Goal: Information Seeking & Learning: Learn about a topic

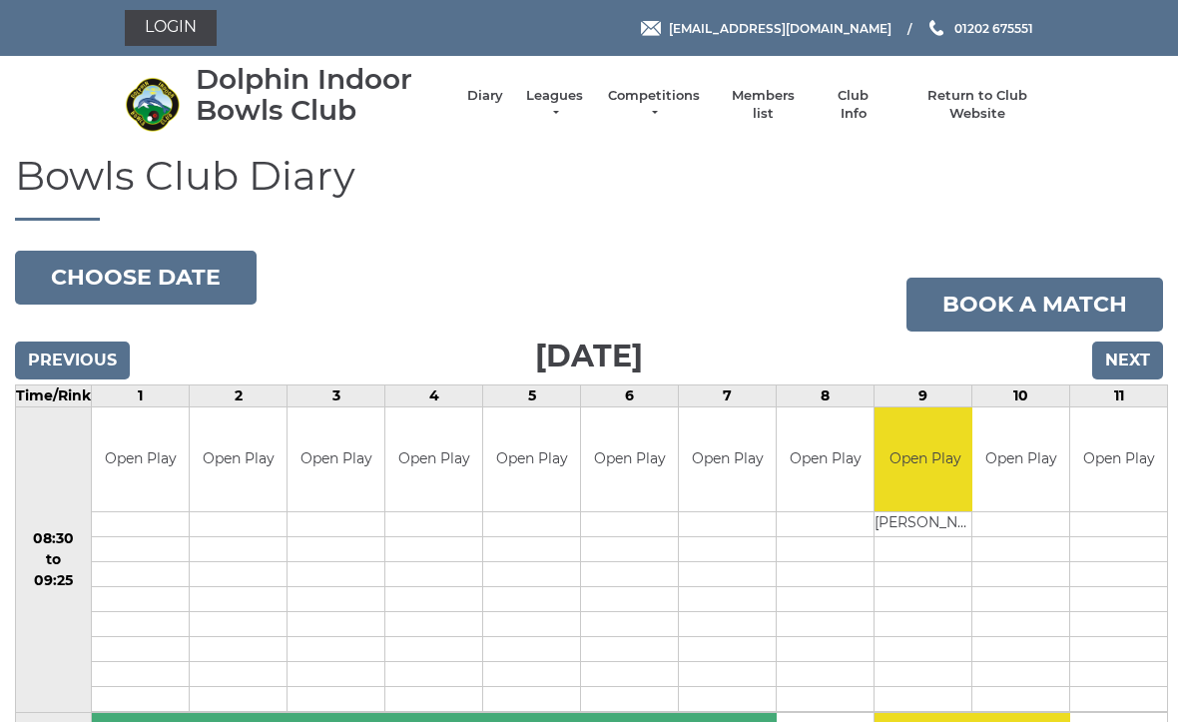
click at [577, 111] on link "Leagues" at bounding box center [554, 105] width 63 height 36
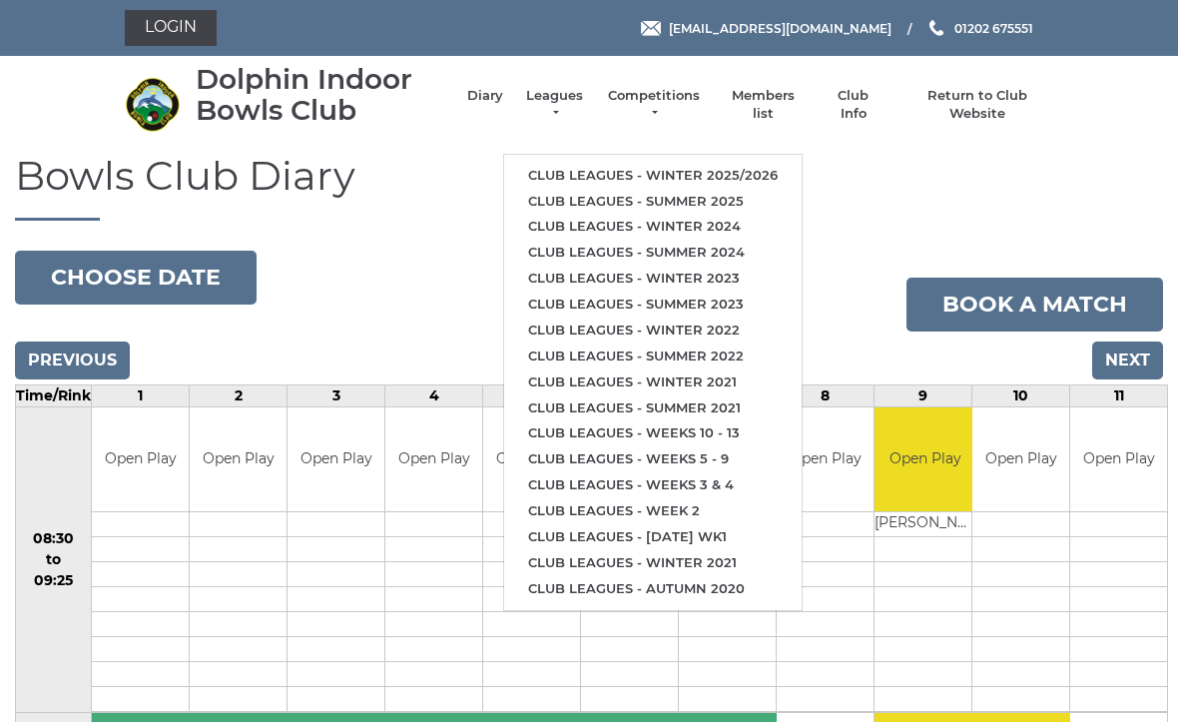
click at [734, 177] on link "Club leagues - Winter 2025/2026" at bounding box center [653, 176] width 298 height 26
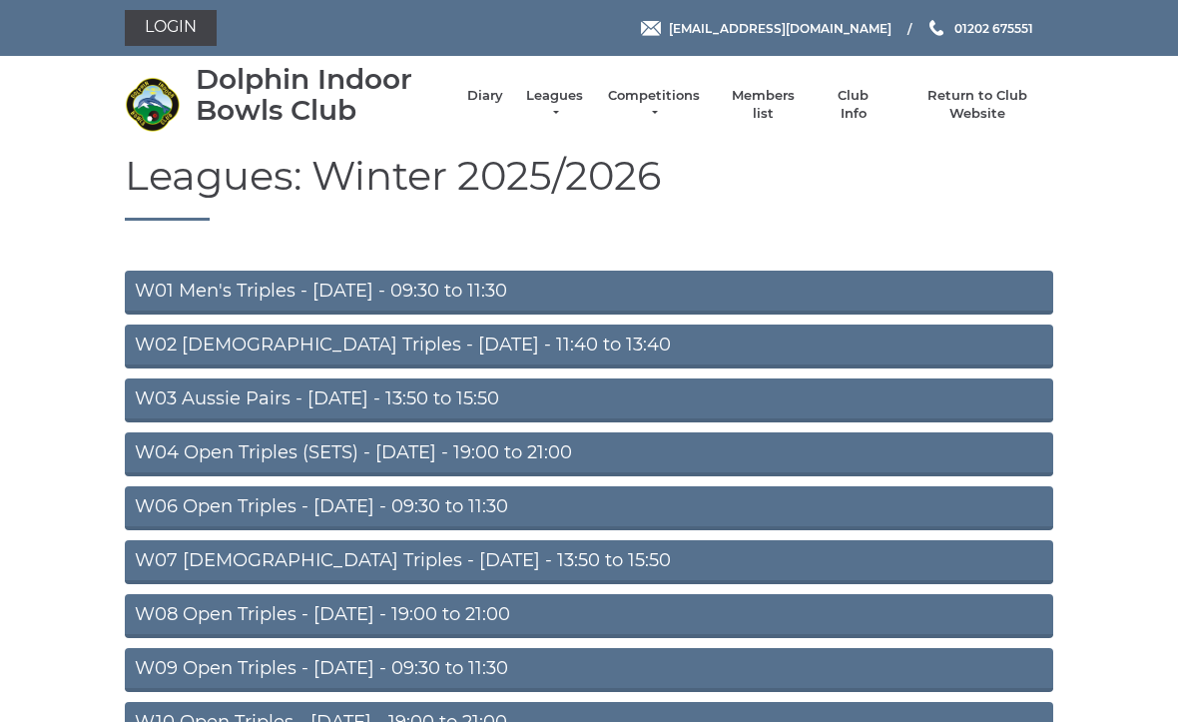
click at [448, 291] on link "W01 Men's Triples - Monday - 09:30 to 11:30" at bounding box center [589, 293] width 929 height 44
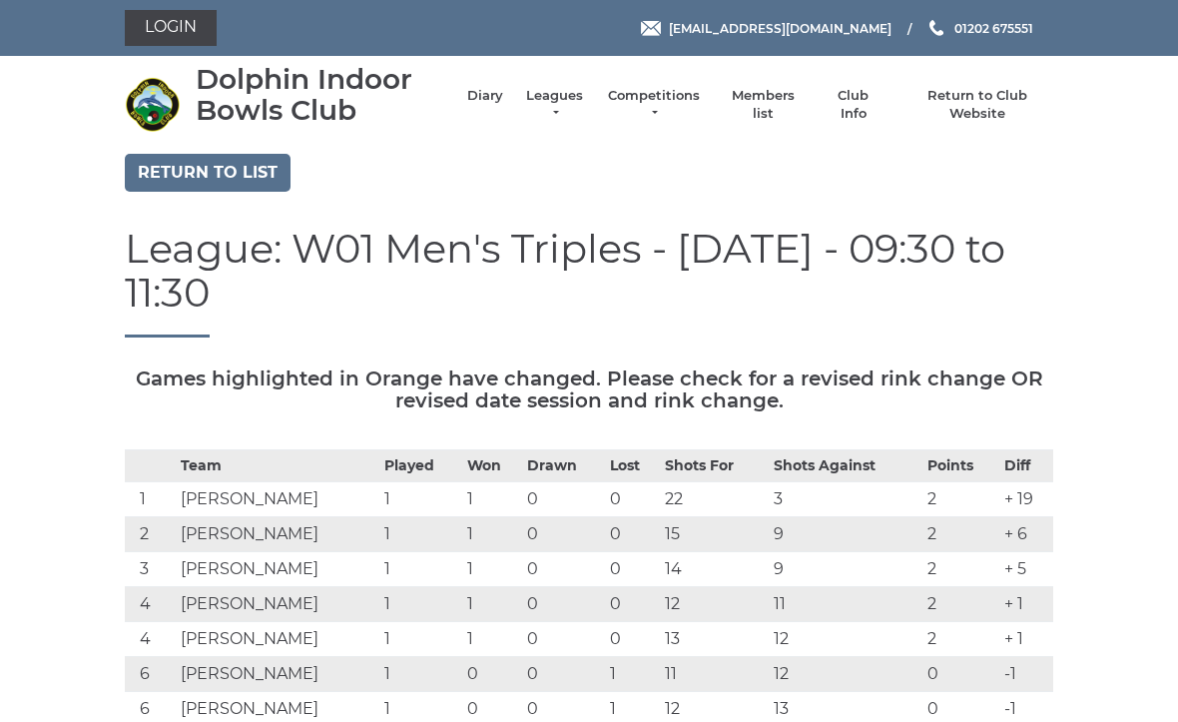
click at [586, 108] on link "Leagues" at bounding box center [554, 105] width 63 height 36
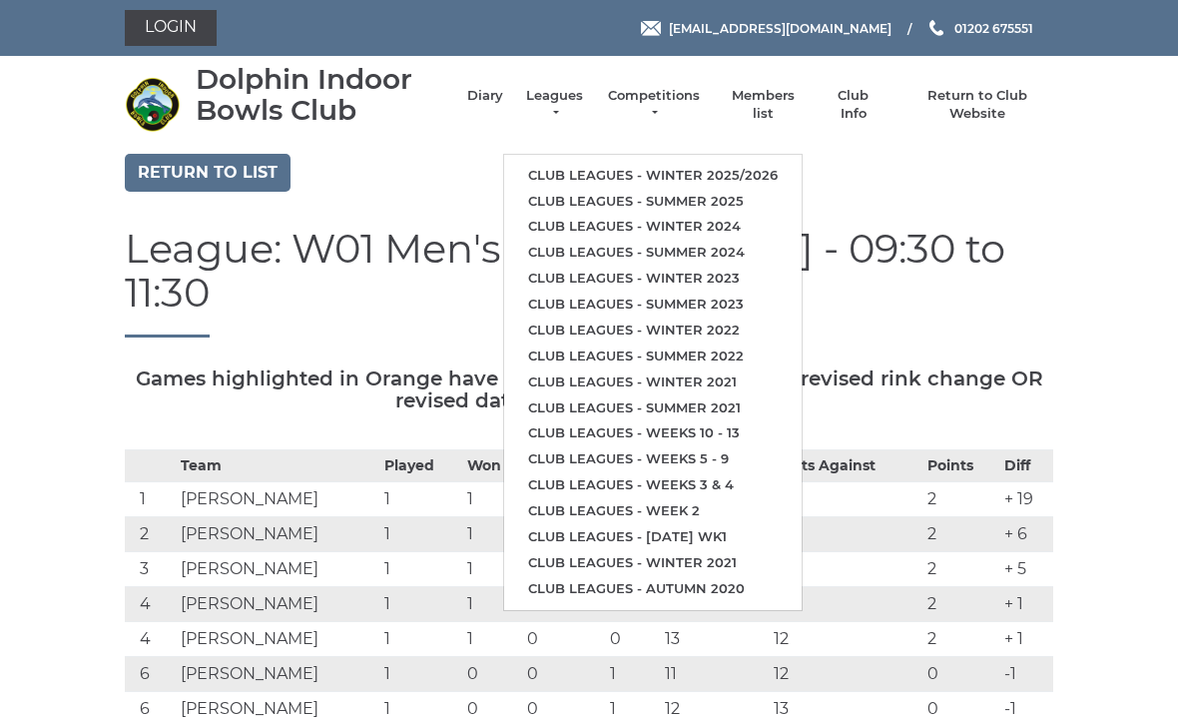
click at [708, 170] on link "Club leagues - Winter 2025/2026" at bounding box center [653, 176] width 298 height 26
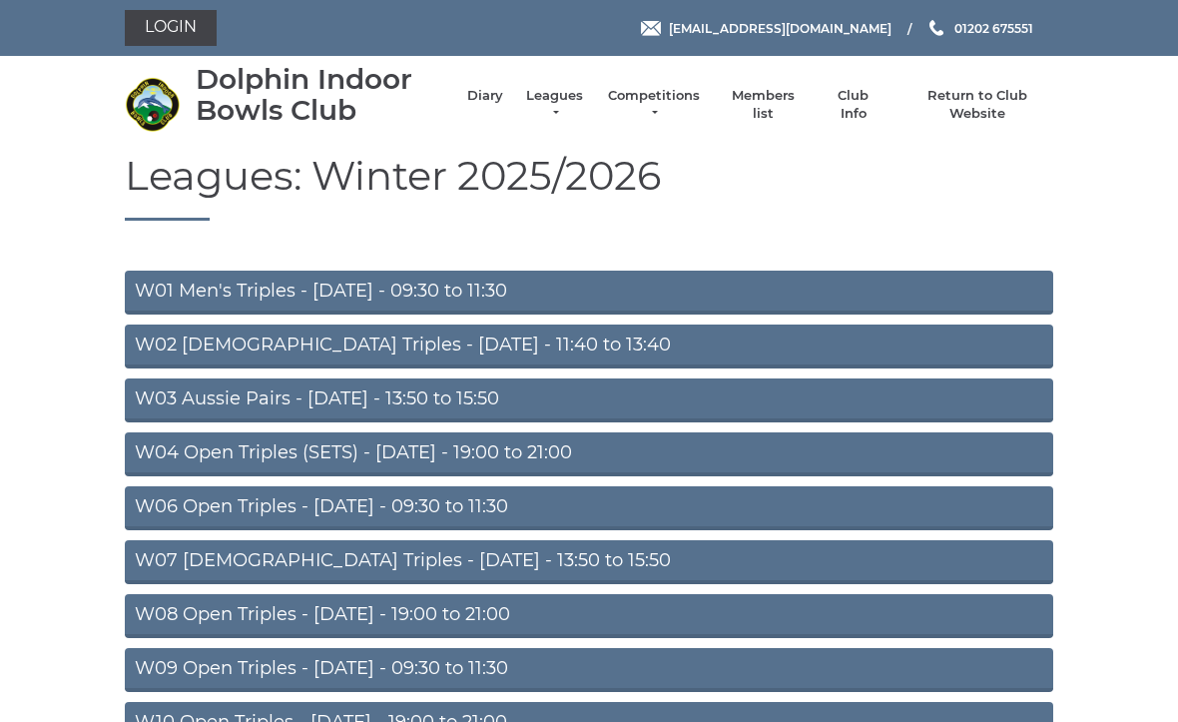
click at [402, 403] on link "W03 Aussie Pairs - [DATE] - 13:50 to 15:50" at bounding box center [589, 401] width 929 height 44
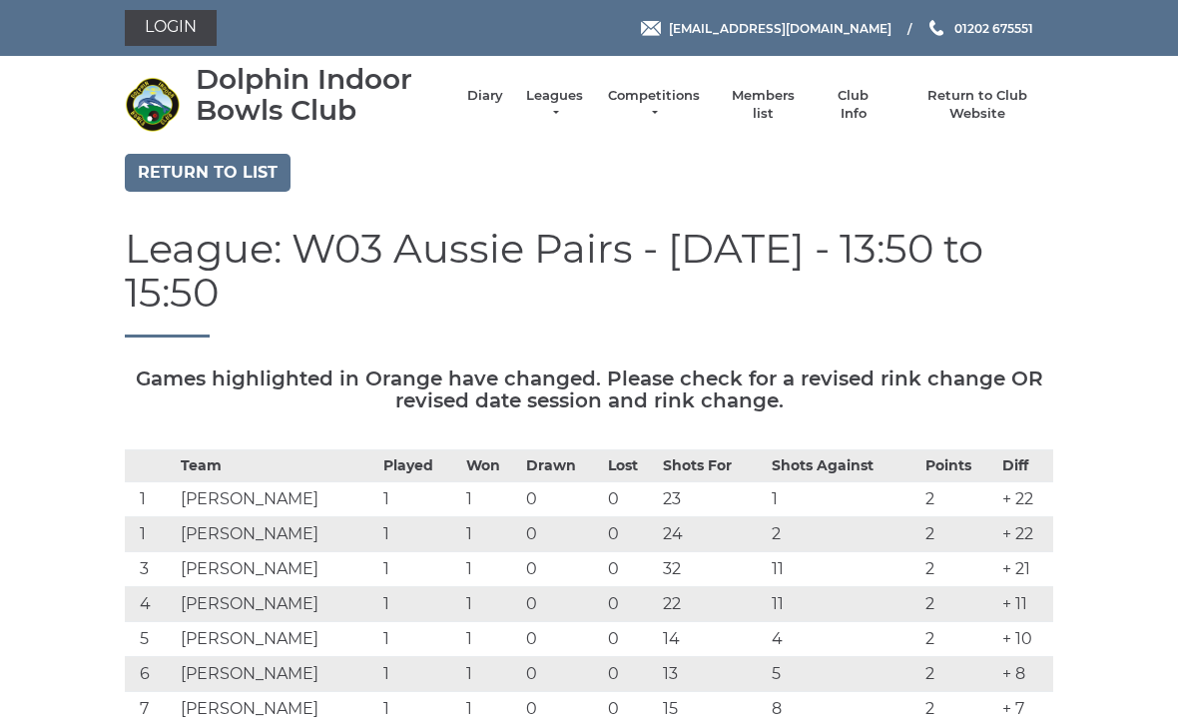
click at [236, 180] on link "Return to list" at bounding box center [208, 173] width 166 height 38
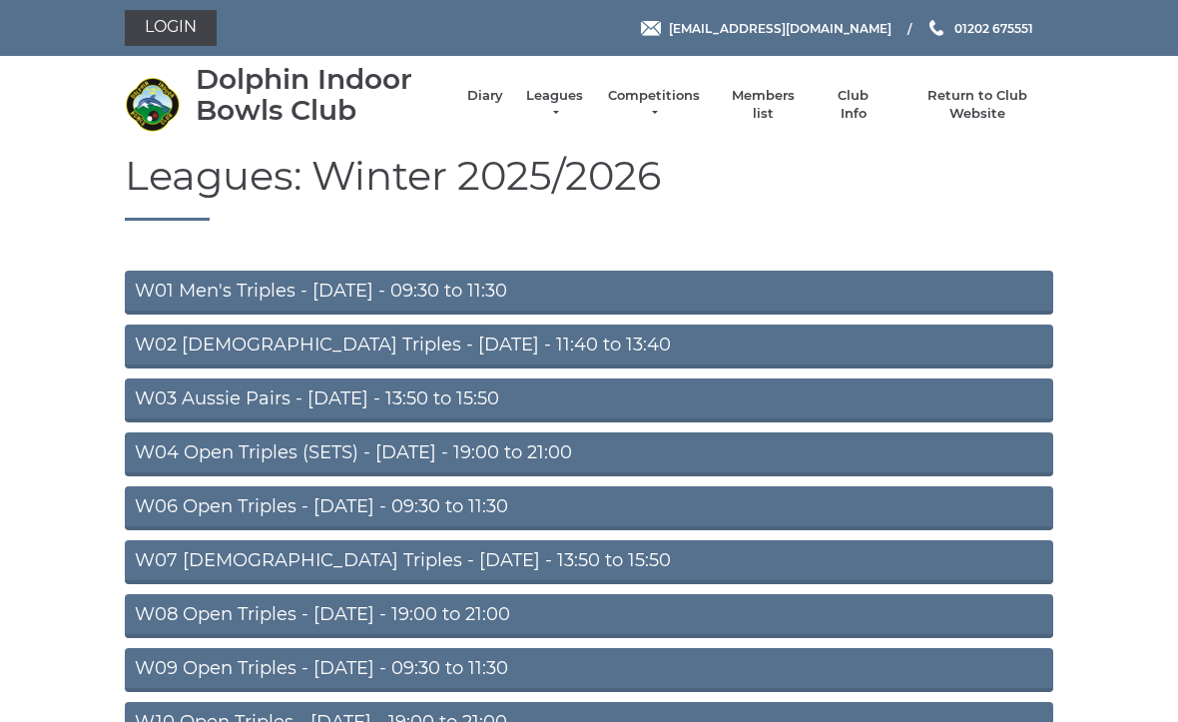
click at [420, 454] on link "W04 Open Triples (SETS) - Monday - 19:00 to 21:00" at bounding box center [589, 454] width 929 height 44
click at [314, 450] on link "W04 Open Triples (SETS) - Monday - 19:00 to 21:00" at bounding box center [589, 454] width 929 height 44
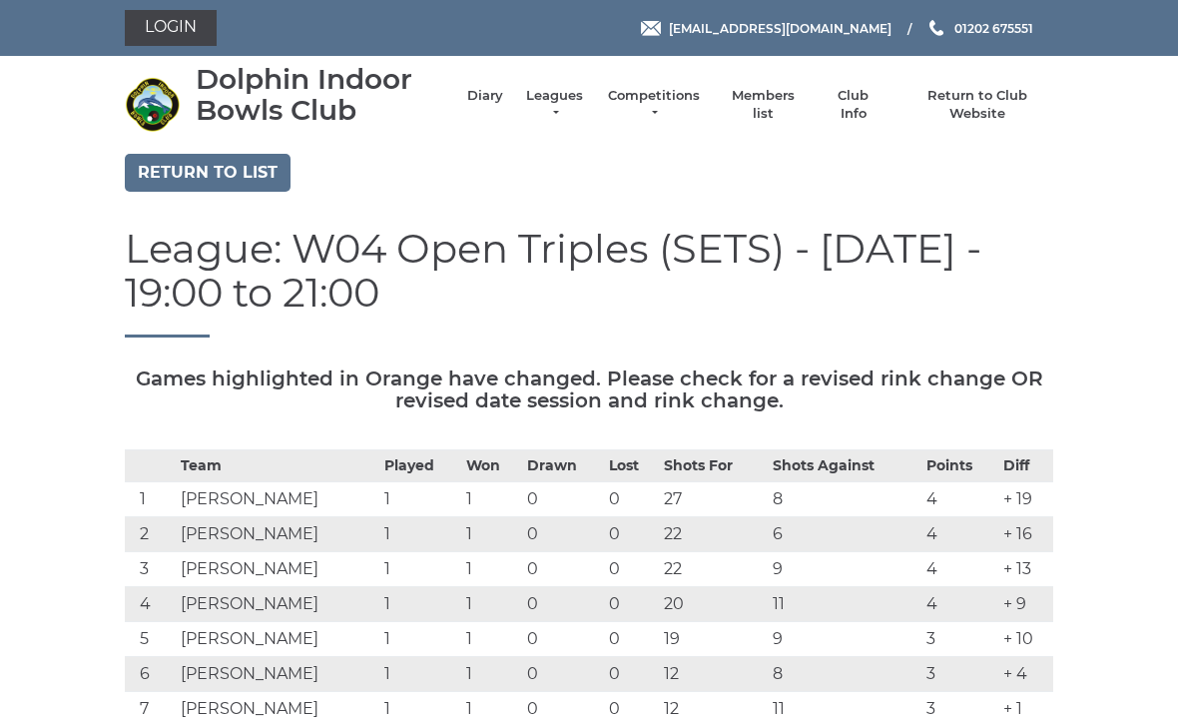
click at [251, 180] on link "Return to list" at bounding box center [208, 173] width 166 height 38
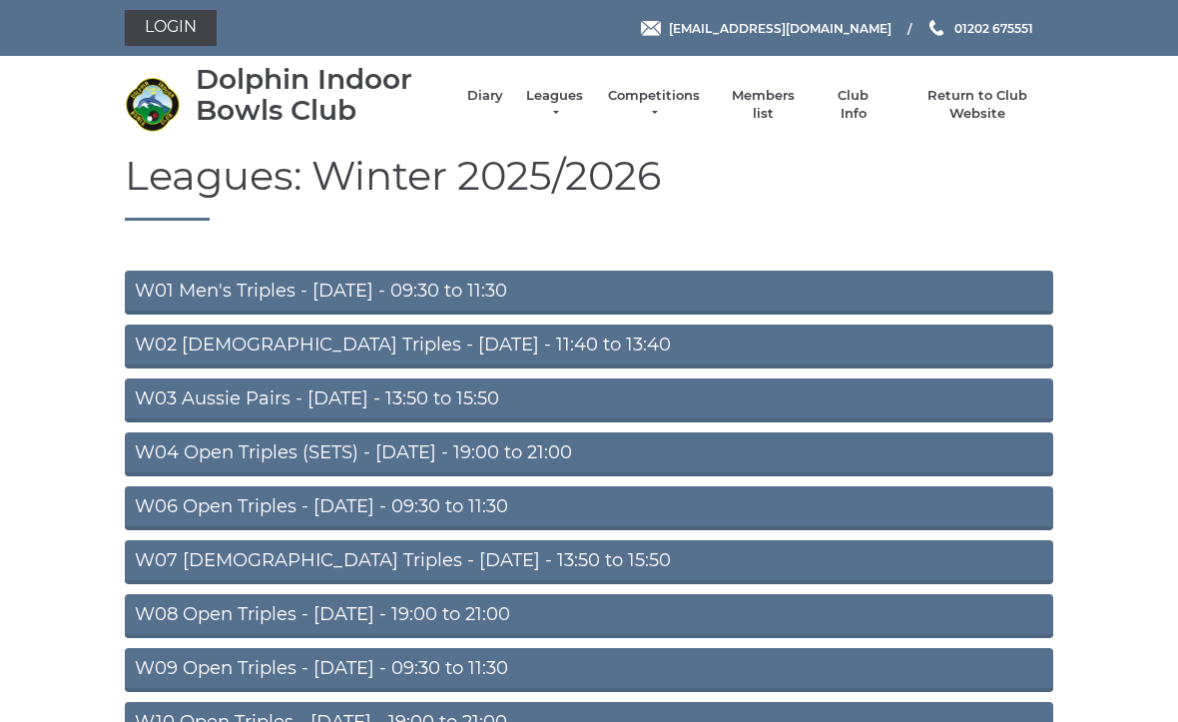
click at [352, 507] on link "W06 Open Triples - [DATE] - 09:30 to 11:30" at bounding box center [589, 508] width 929 height 44
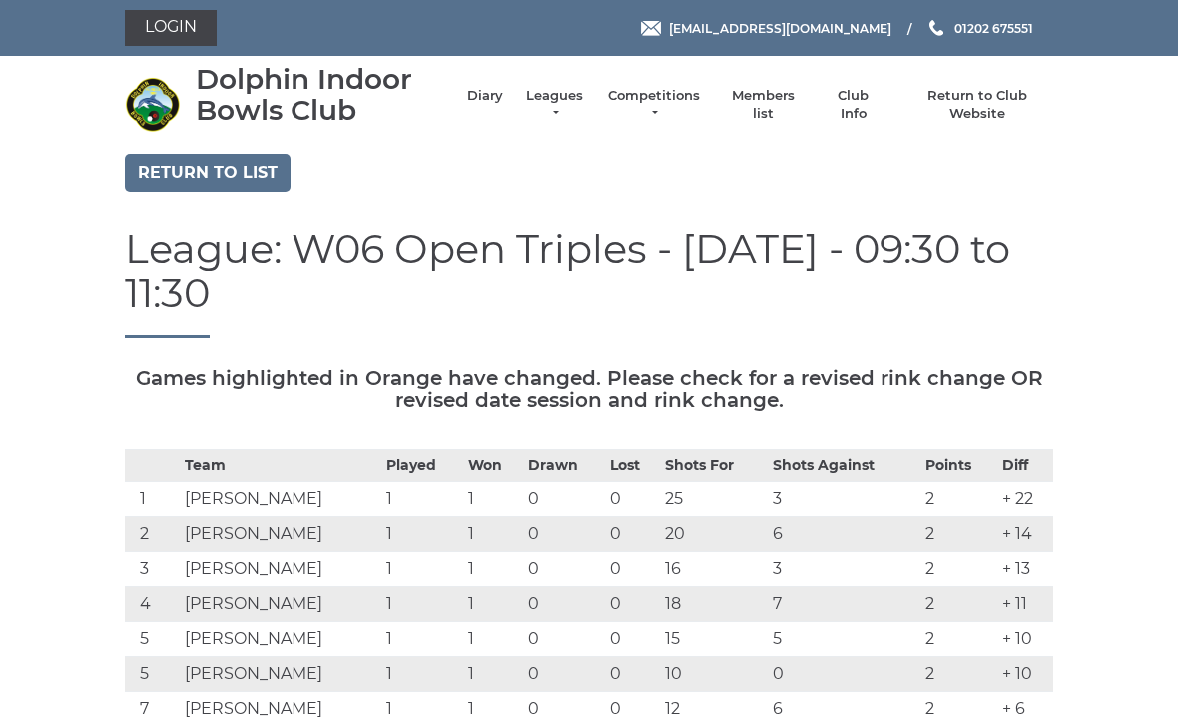
click at [234, 177] on link "Return to list" at bounding box center [208, 173] width 166 height 38
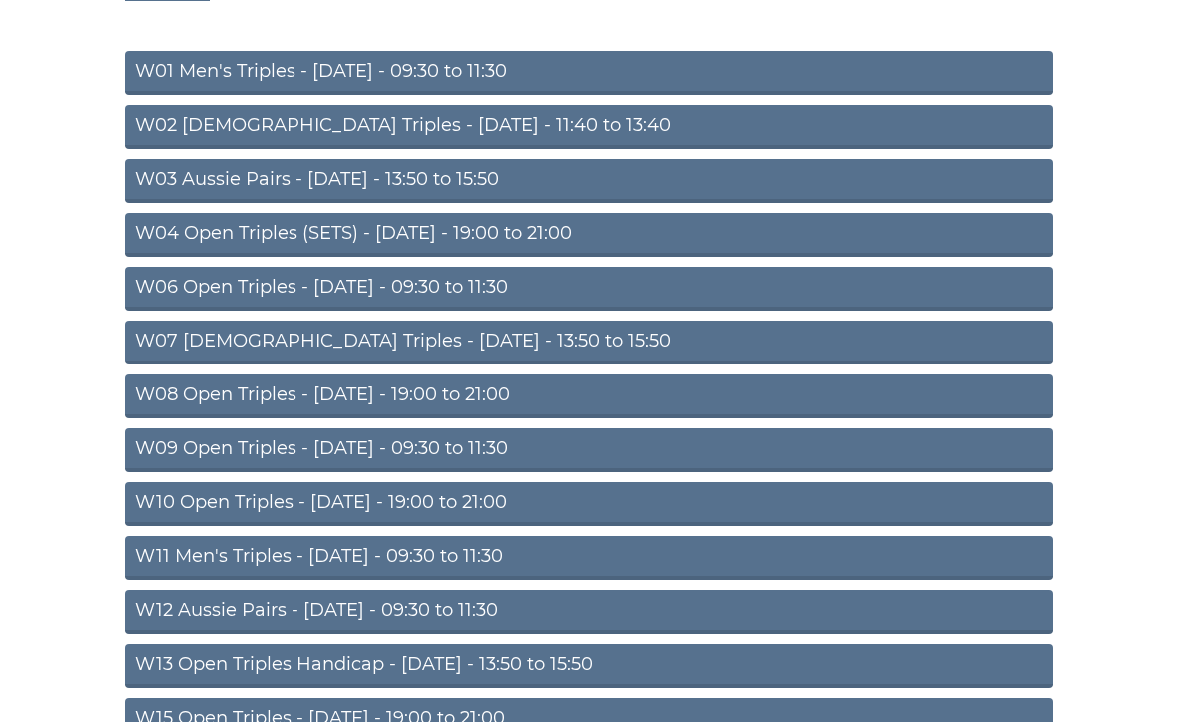
scroll to position [226, 0]
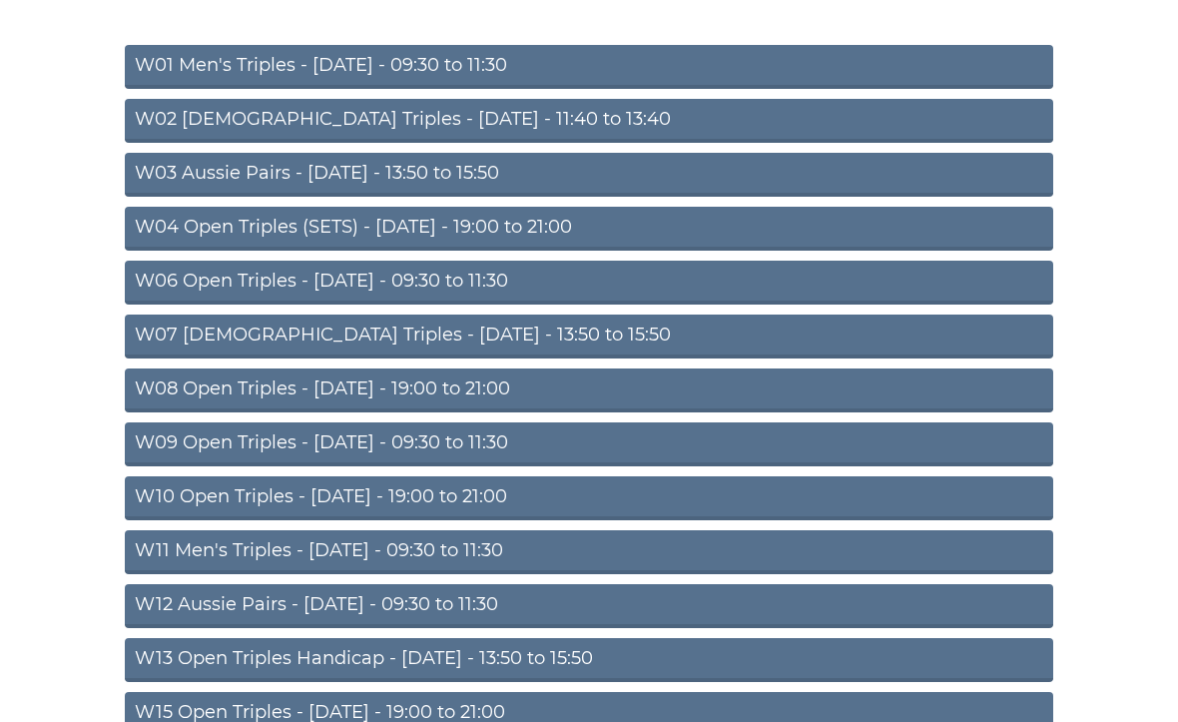
click at [329, 446] on link "W09 Open Triples - [DATE] - 09:30 to 11:30" at bounding box center [589, 444] width 929 height 44
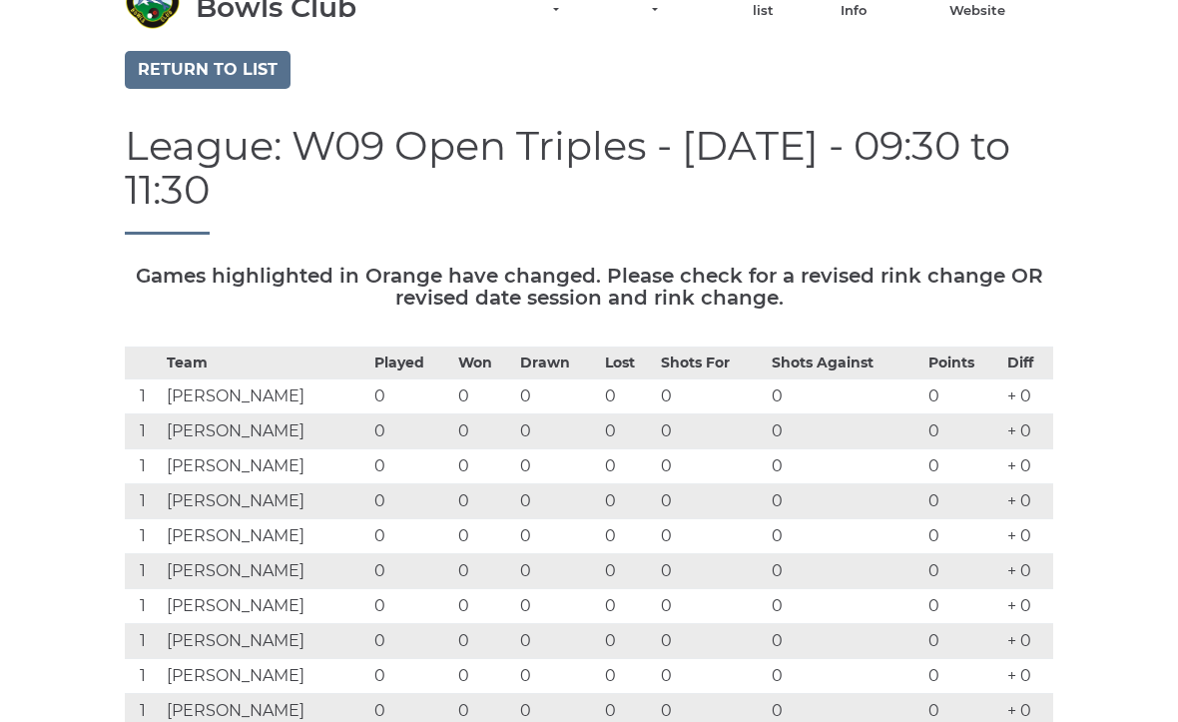
scroll to position [89, 0]
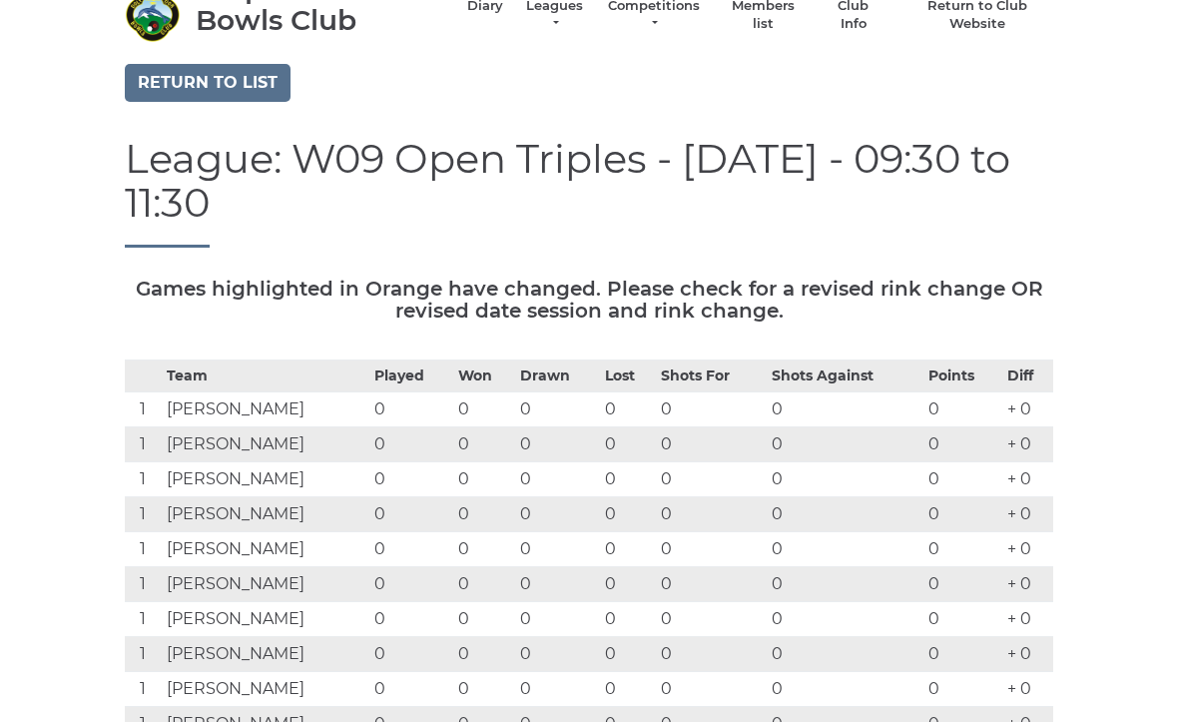
click at [234, 88] on link "Return to list" at bounding box center [208, 84] width 166 height 38
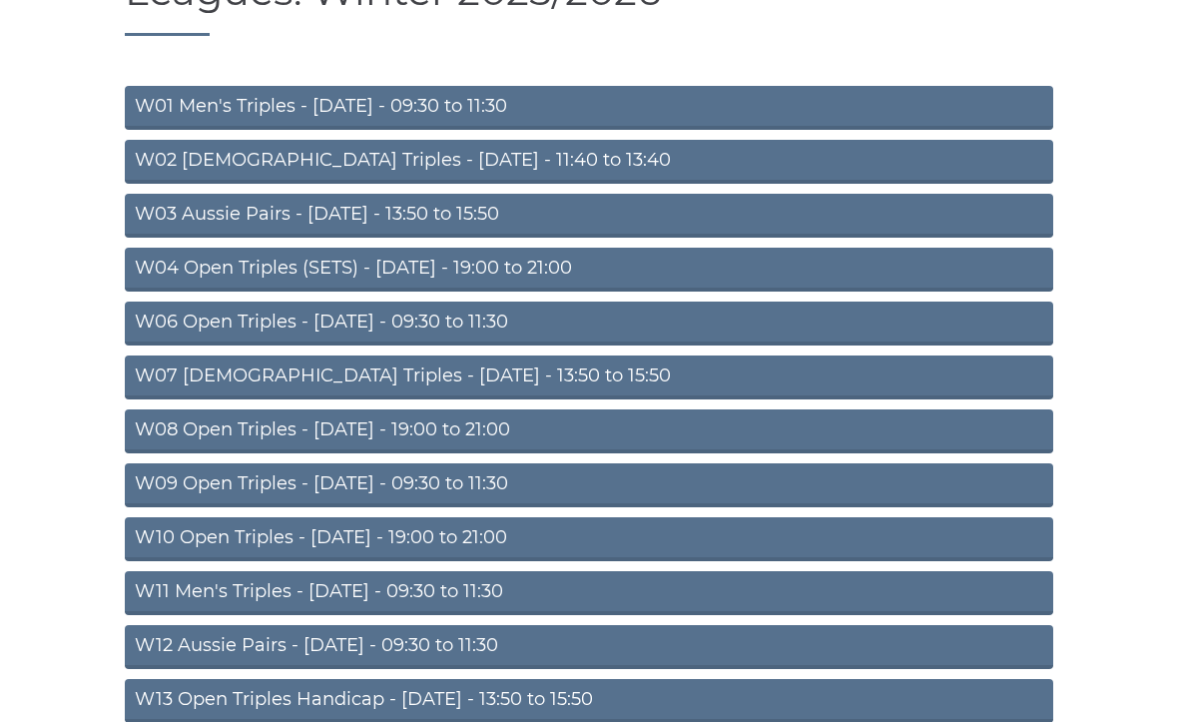
scroll to position [194, 0]
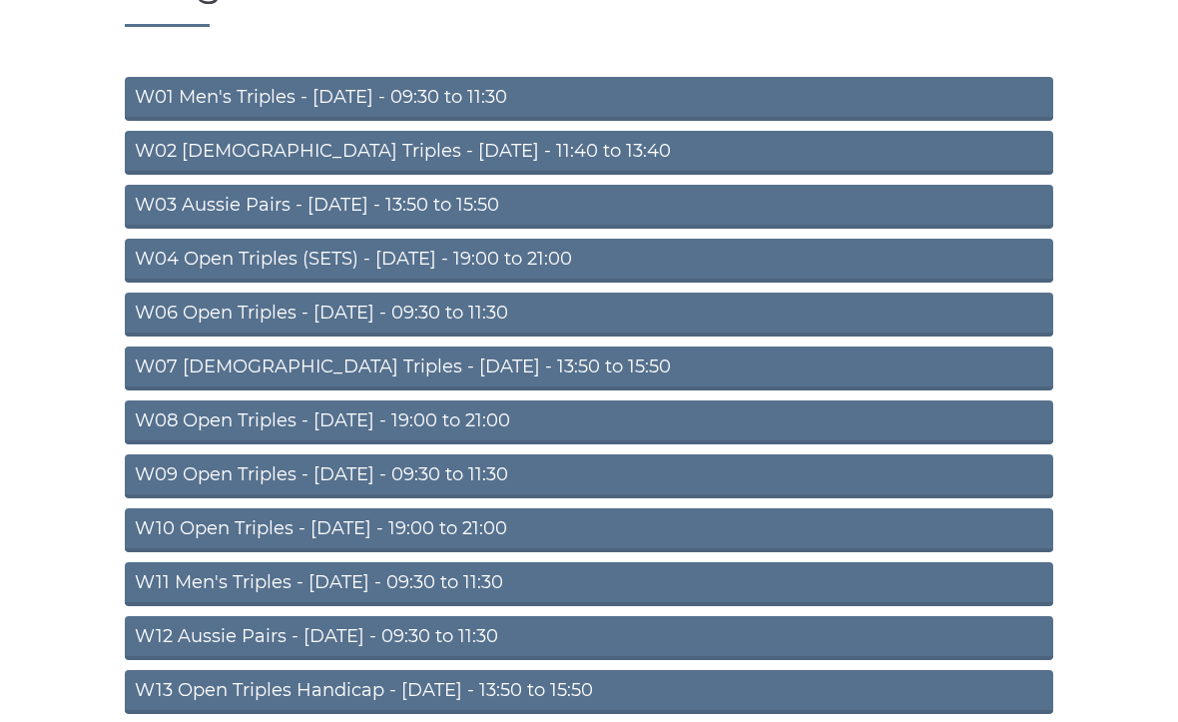
click at [344, 544] on link "W10 Open Triples - [DATE] - 19:00 to 21:00" at bounding box center [589, 530] width 929 height 44
